Goal: Obtain resource: Download file/media

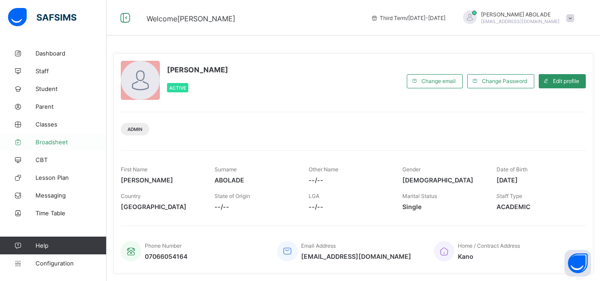
click at [50, 146] on link "Broadsheet" at bounding box center [53, 142] width 107 height 18
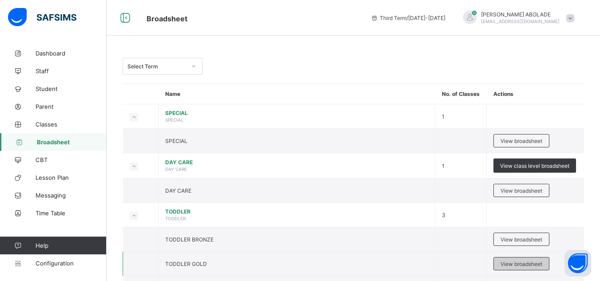
click at [530, 262] on span "View broadsheet" at bounding box center [521, 264] width 42 height 7
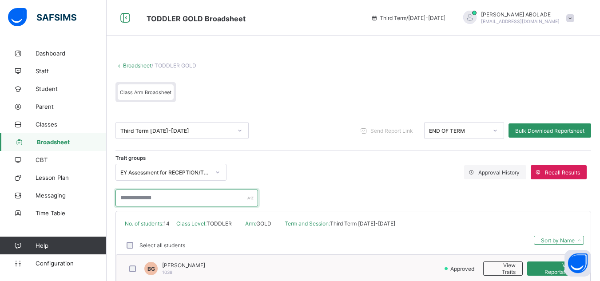
click at [212, 203] on input "text" at bounding box center [186, 198] width 143 height 17
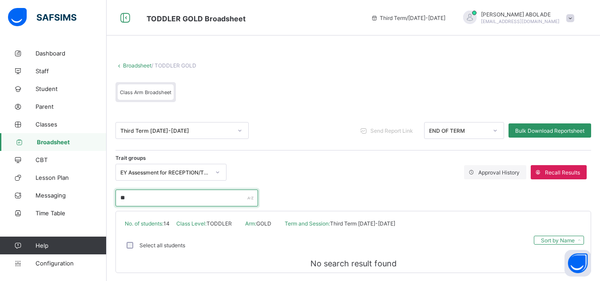
type input "*"
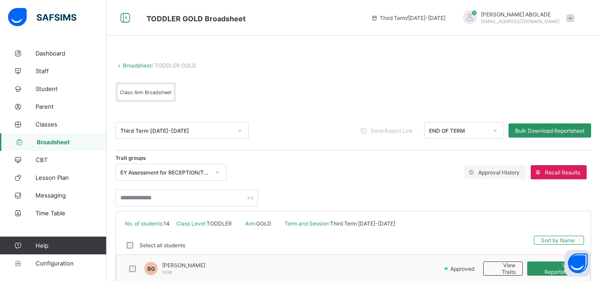
click at [368, 186] on div at bounding box center [353, 194] width 476 height 26
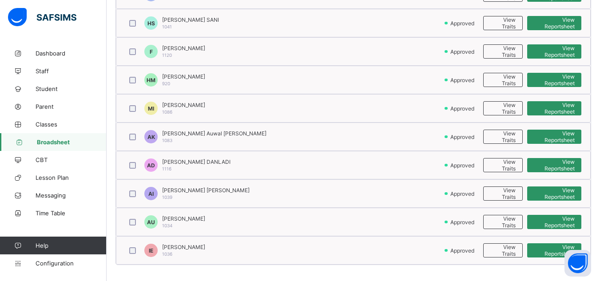
scroll to position [389, 0]
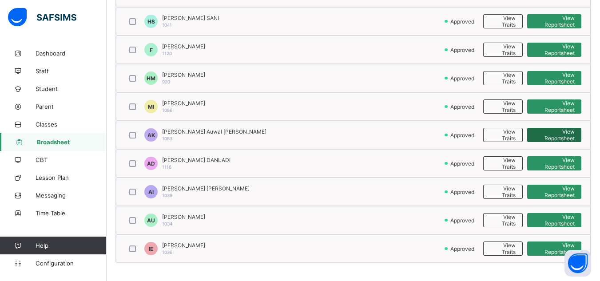
click at [560, 133] on span "View Reportsheet" at bounding box center [554, 134] width 41 height 13
click at [65, 139] on span "Broadsheet" at bounding box center [72, 142] width 70 height 7
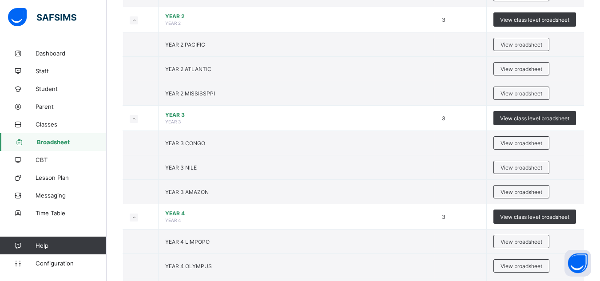
scroll to position [533, 0]
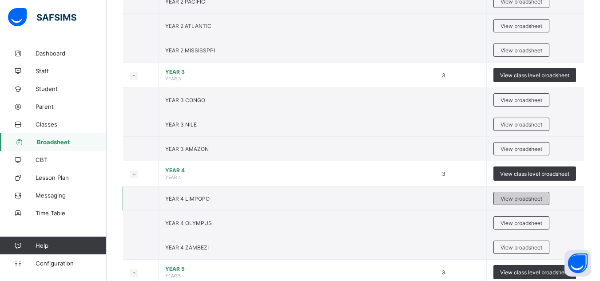
click at [534, 195] on span "View broadsheet" at bounding box center [521, 198] width 42 height 7
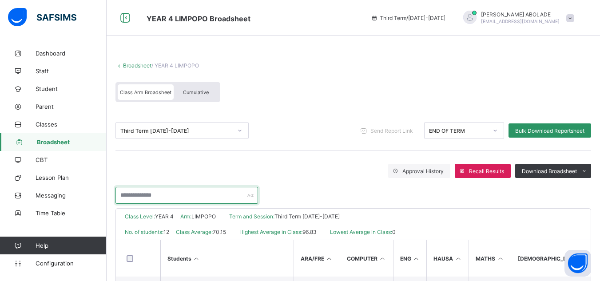
click at [208, 203] on input "text" at bounding box center [186, 195] width 143 height 17
type input "*****"
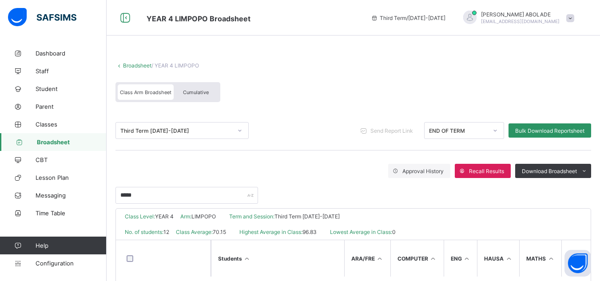
click at [447, 220] on div "Class Level: YEAR 4 Arm: LIMPOPO Term and Session: Third Term 2024-2025" at bounding box center [353, 217] width 475 height 16
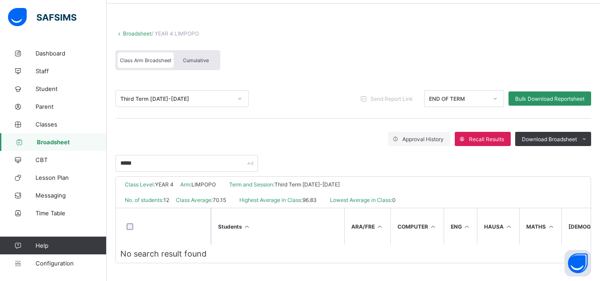
scroll to position [36, 0]
click at [56, 140] on span "Broadsheet" at bounding box center [72, 142] width 70 height 7
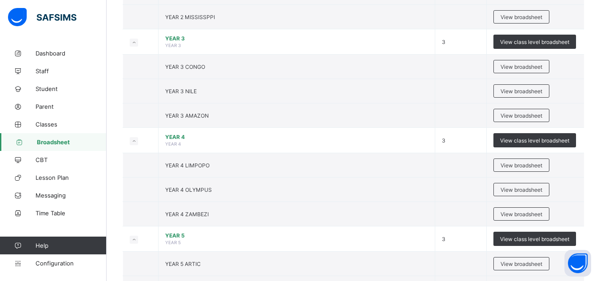
scroll to position [568, 0]
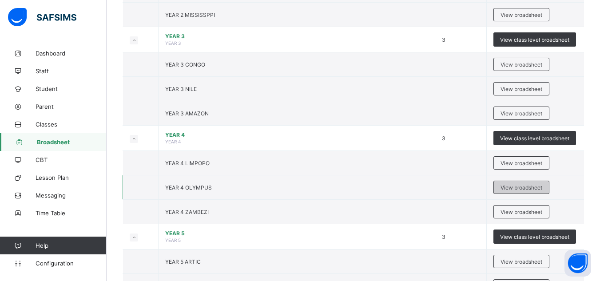
click at [512, 187] on span "View broadsheet" at bounding box center [521, 187] width 42 height 7
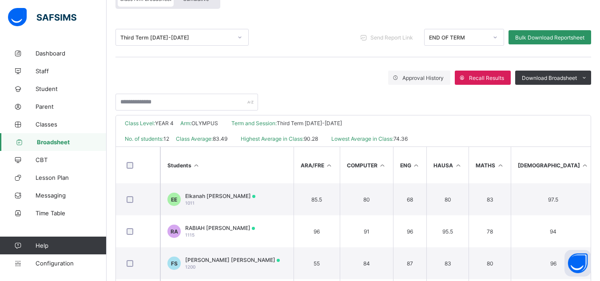
scroll to position [107, 0]
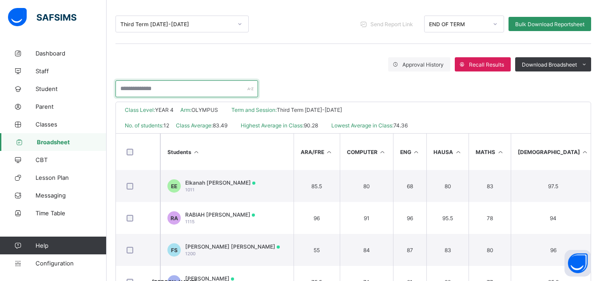
click at [220, 91] on input "text" at bounding box center [186, 88] width 143 height 17
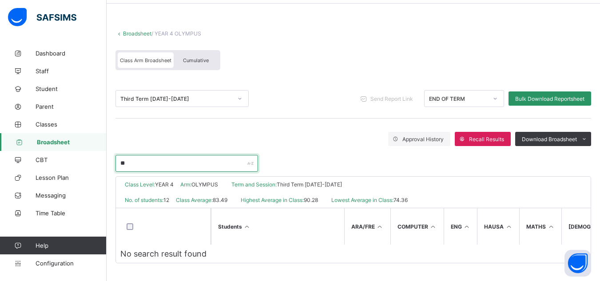
scroll to position [36, 0]
type input "*****"
click at [59, 147] on link "Broadsheet" at bounding box center [53, 142] width 107 height 18
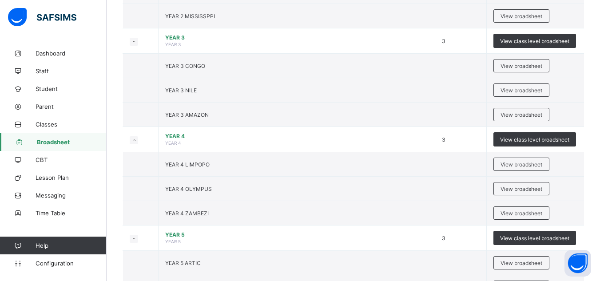
scroll to position [568, 0]
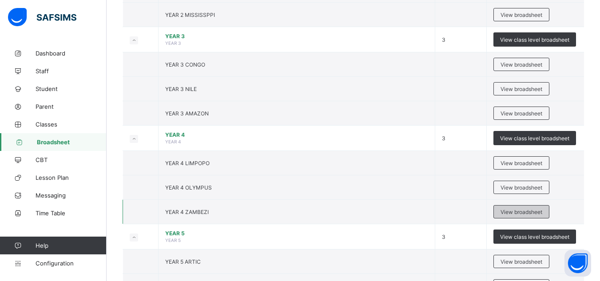
click at [522, 216] on div "View broadsheet" at bounding box center [521, 211] width 56 height 13
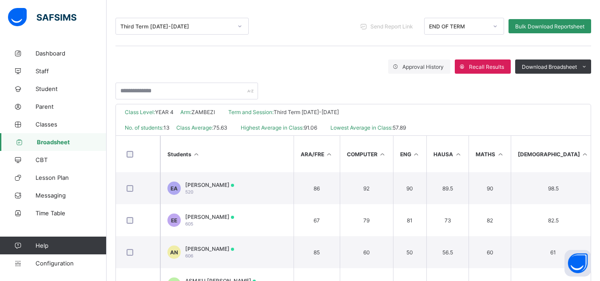
scroll to position [75, 0]
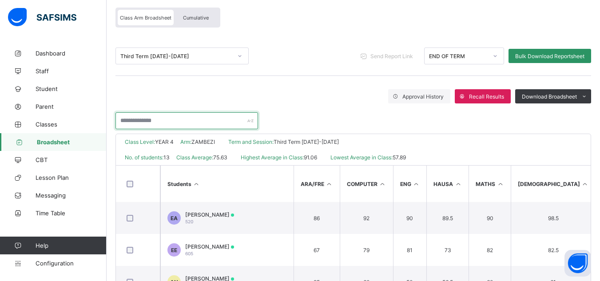
click at [151, 119] on input "text" at bounding box center [186, 120] width 143 height 17
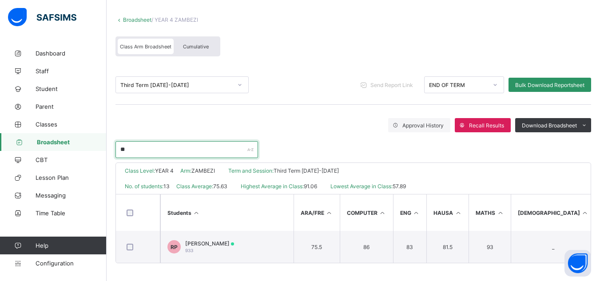
scroll to position [49, 0]
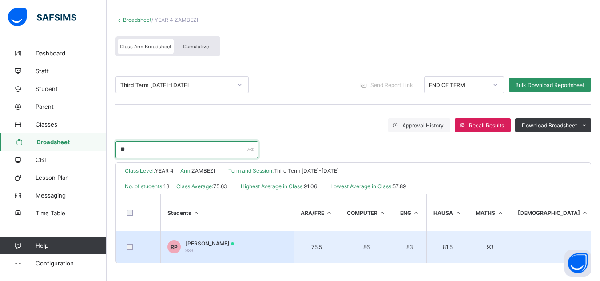
type input "**"
click at [226, 248] on div "ROHIT POUROUCHOTTAMANE 933" at bounding box center [209, 246] width 49 height 13
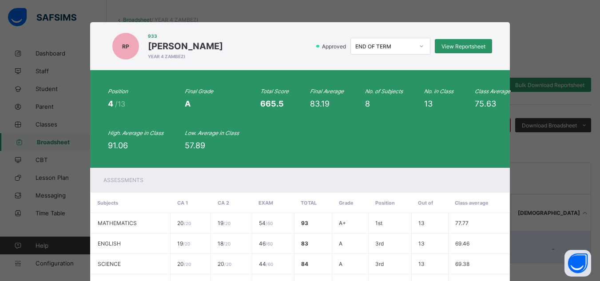
click at [226, 248] on td "18 / 20" at bounding box center [231, 244] width 41 height 20
click at [461, 46] on span "View Reportsheet" at bounding box center [463, 46] width 44 height 7
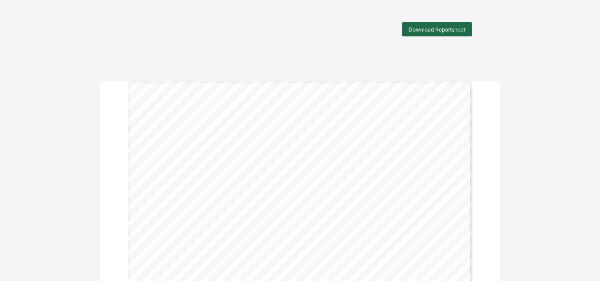
click at [439, 28] on span "Download Reportsheet" at bounding box center [437, 29] width 57 height 7
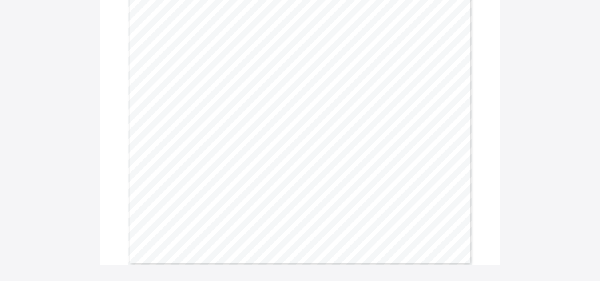
scroll to position [330, 0]
